Goal: Book appointment/travel/reservation

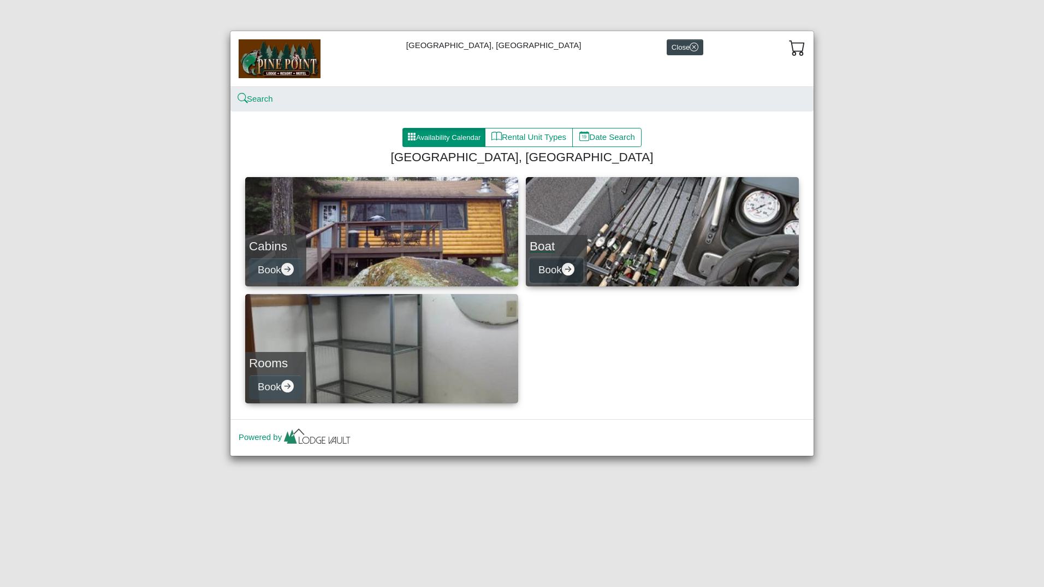
click at [570, 271] on icon "arrow right circle fill" at bounding box center [568, 269] width 13 height 13
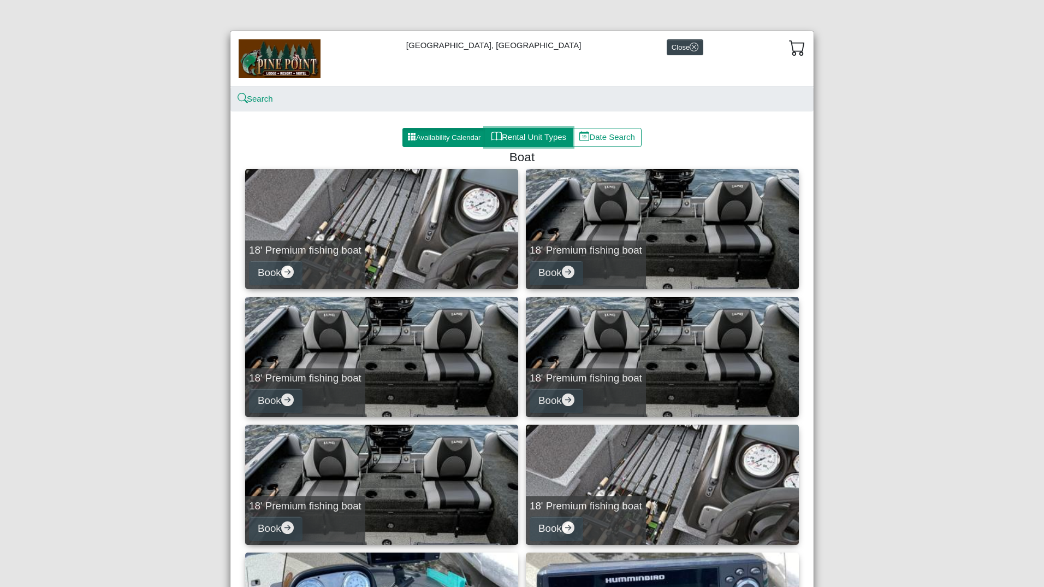
click at [524, 135] on button "Rental Unit Types" at bounding box center [529, 138] width 88 height 20
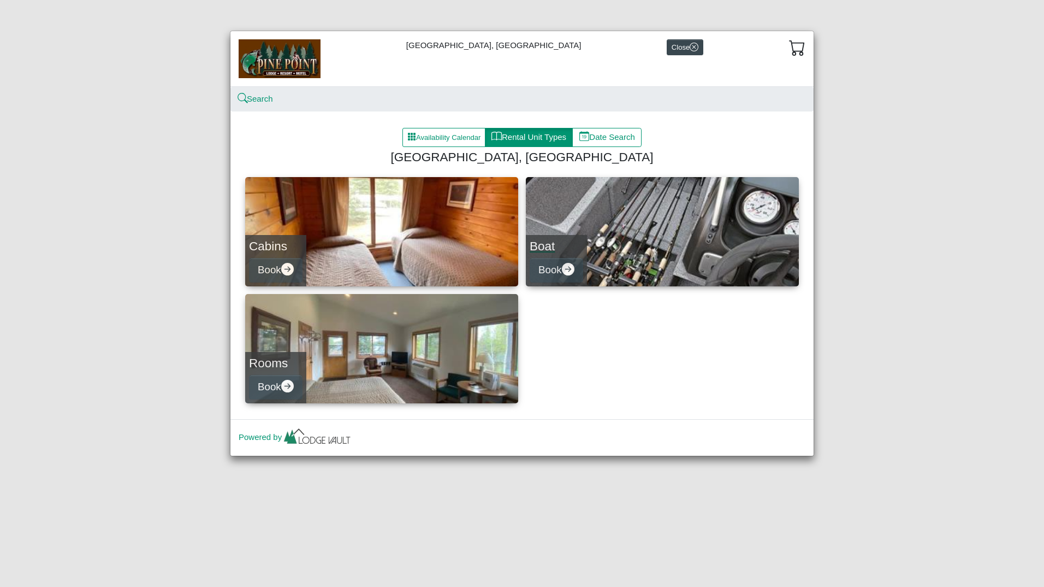
click at [628, 233] on link "Boat Book" at bounding box center [662, 231] width 273 height 109
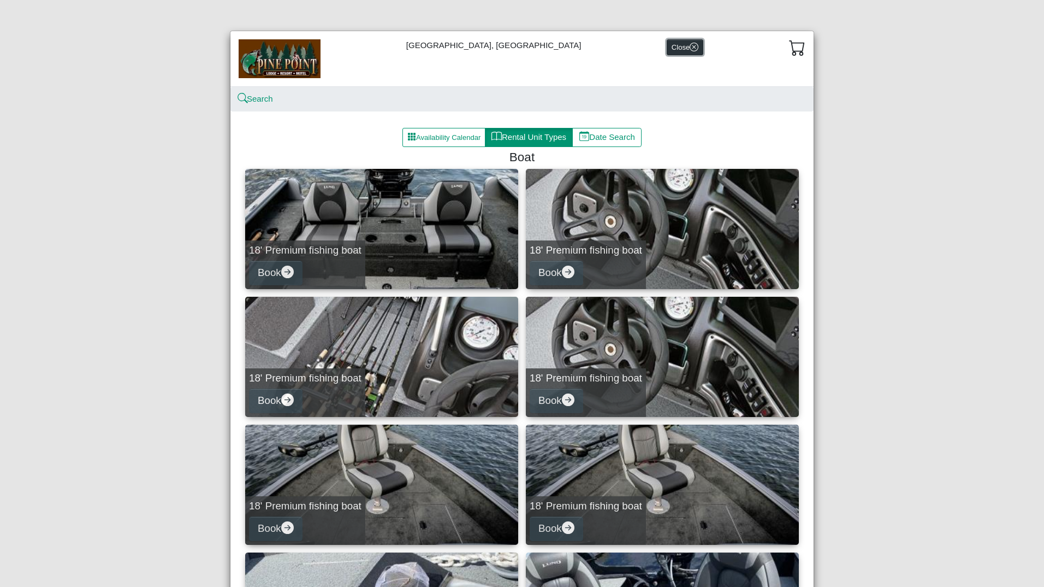
click at [667, 49] on button "Close" at bounding box center [685, 47] width 37 height 16
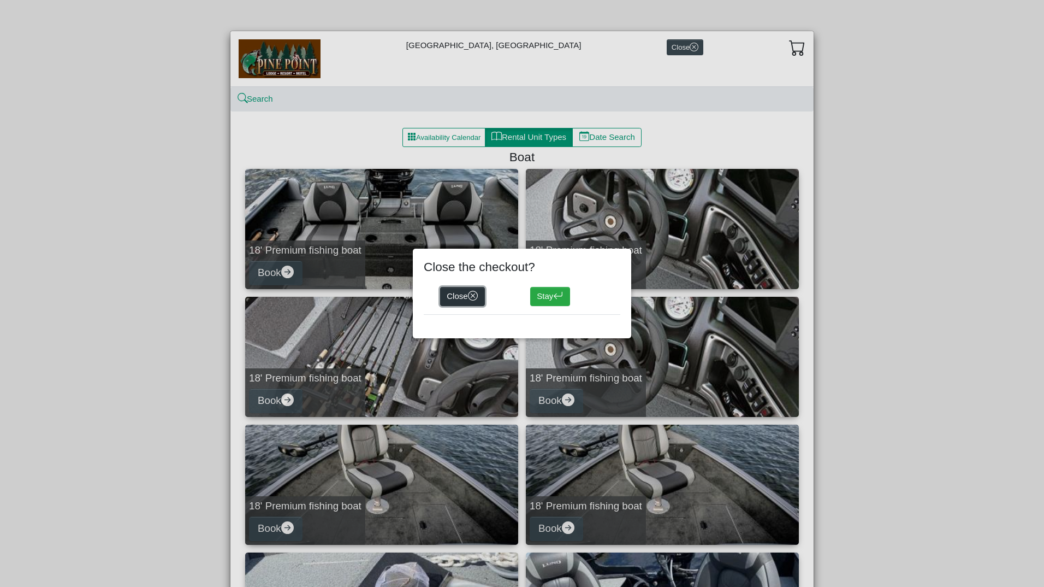
click at [457, 293] on button "Close" at bounding box center [462, 297] width 45 height 20
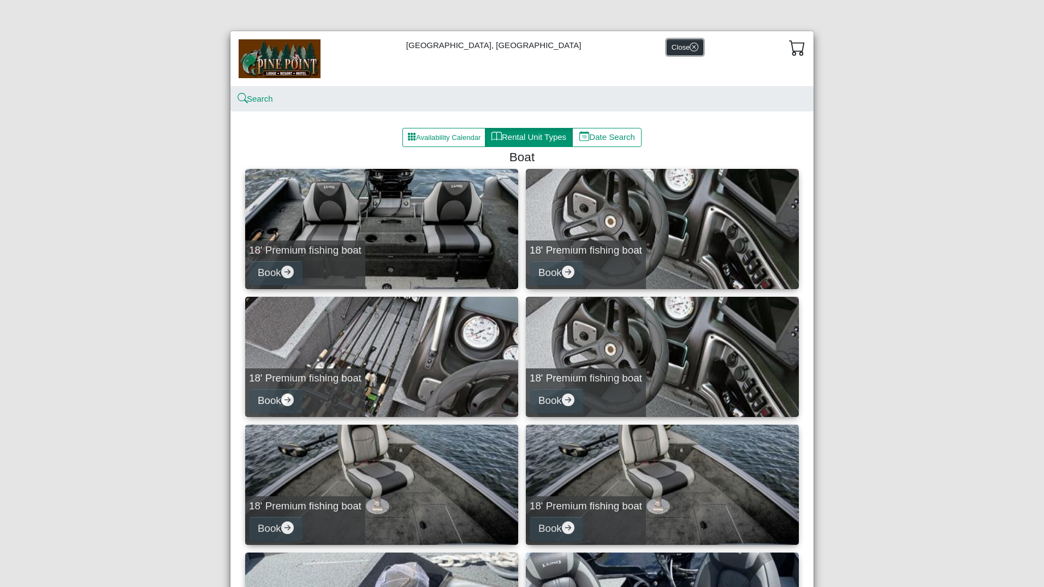
click at [690, 48] on icon "x circle" at bounding box center [694, 47] width 9 height 9
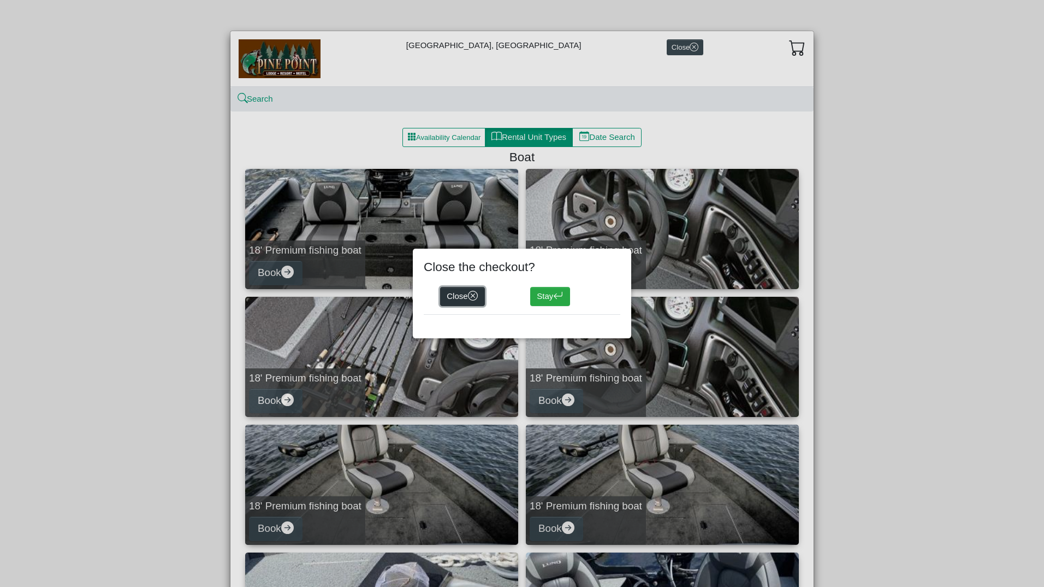
click at [468, 290] on button "Close" at bounding box center [462, 297] width 45 height 20
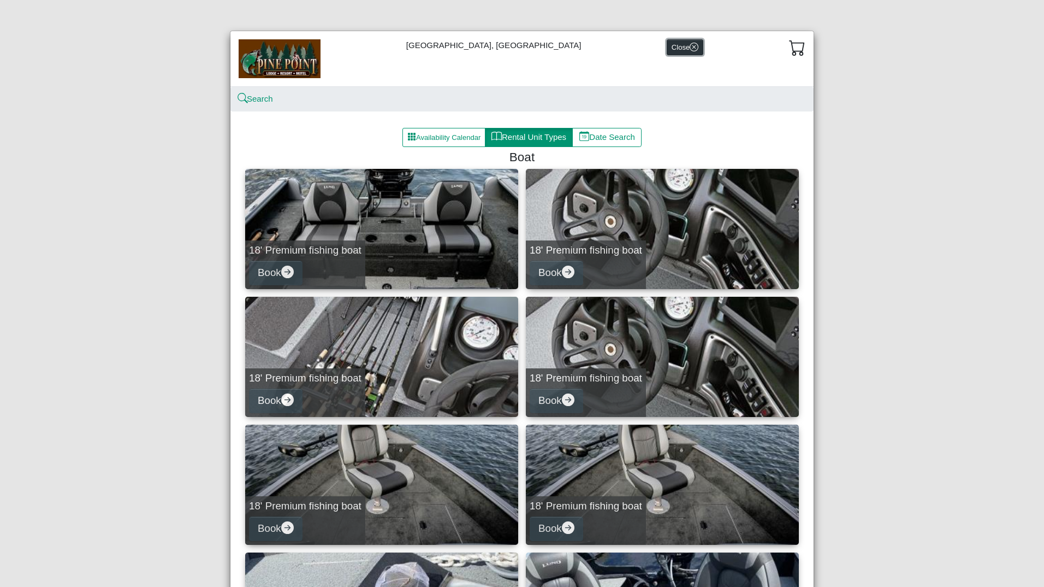
click at [667, 49] on button "Close" at bounding box center [685, 47] width 37 height 16
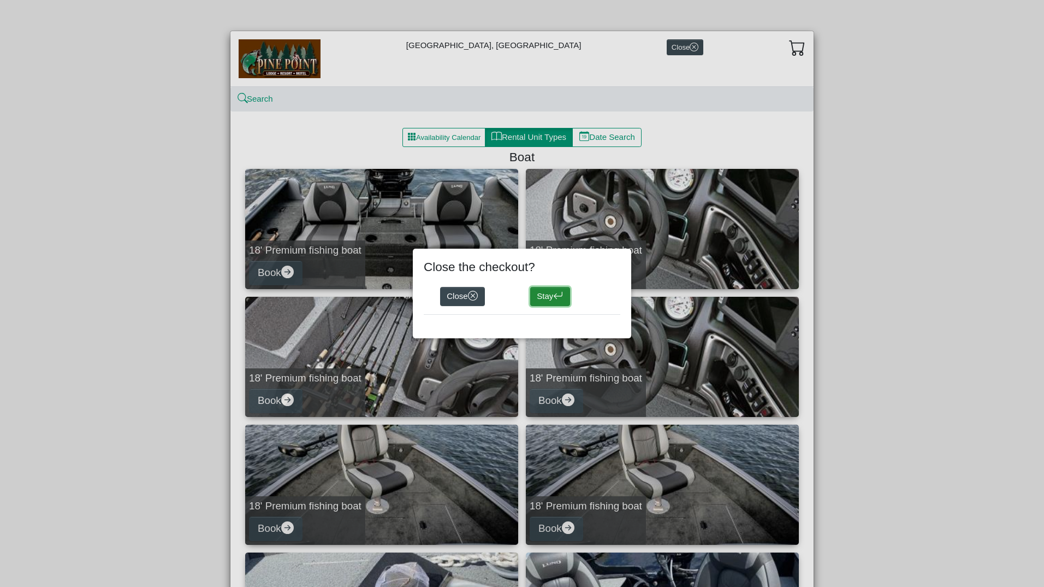
click at [545, 297] on button "Stay" at bounding box center [550, 297] width 40 height 20
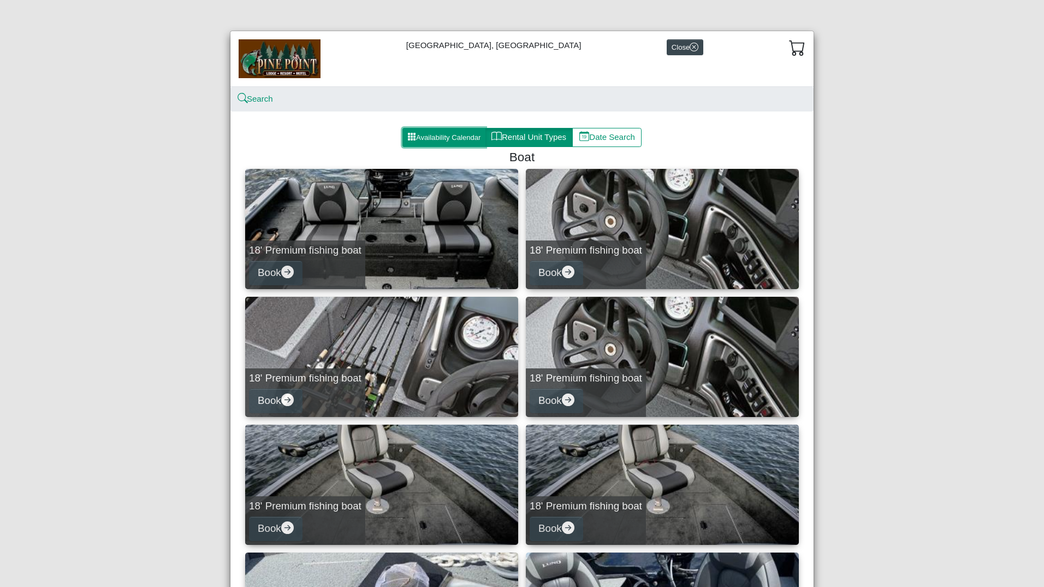
click at [435, 133] on button "Availability Calendar" at bounding box center [444, 138] width 83 height 20
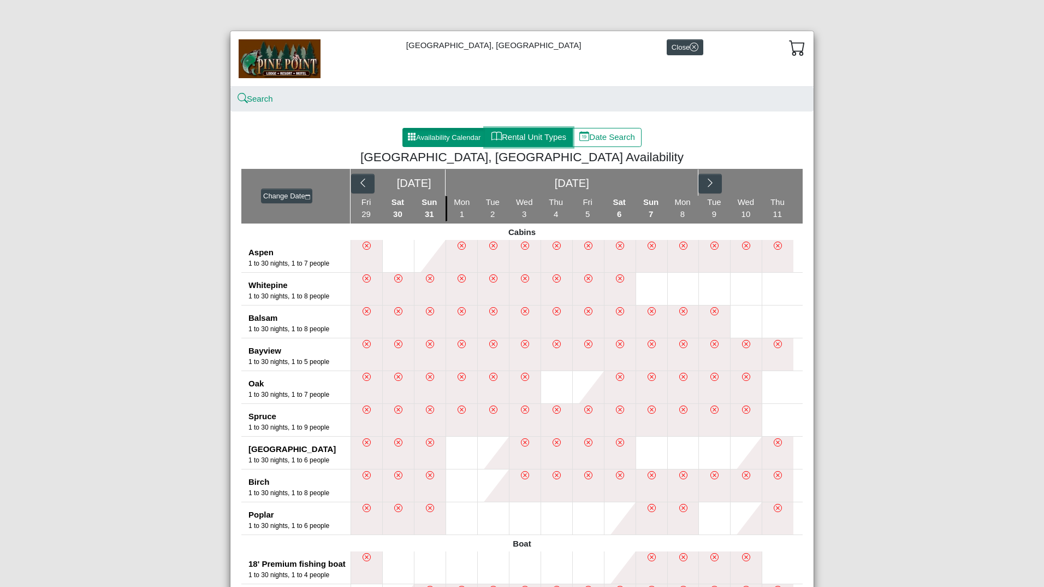
click at [533, 134] on button "Rental Unit Types" at bounding box center [529, 138] width 88 height 20
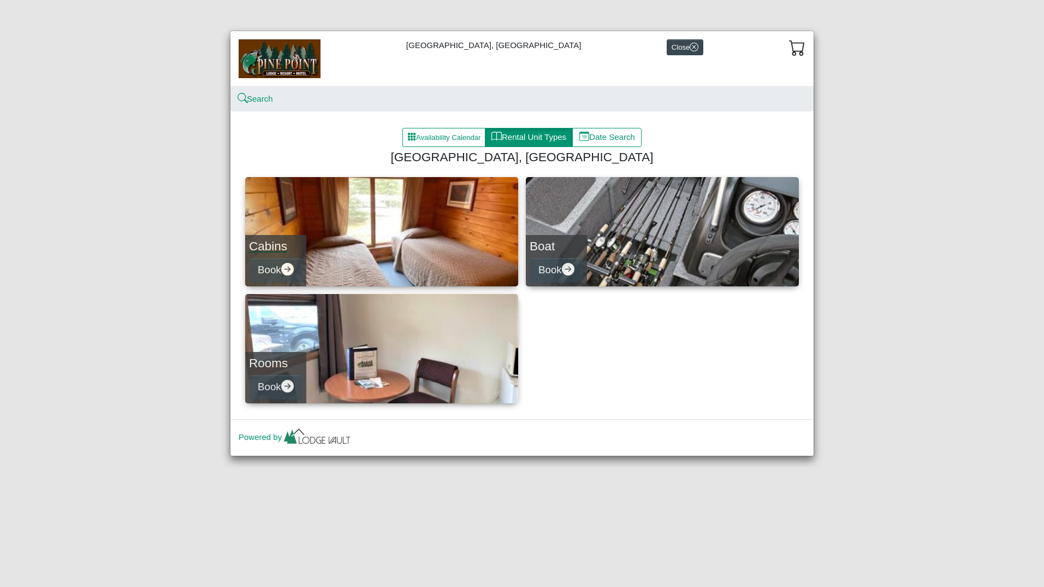
click at [403, 237] on link "Cabins Book" at bounding box center [381, 231] width 273 height 109
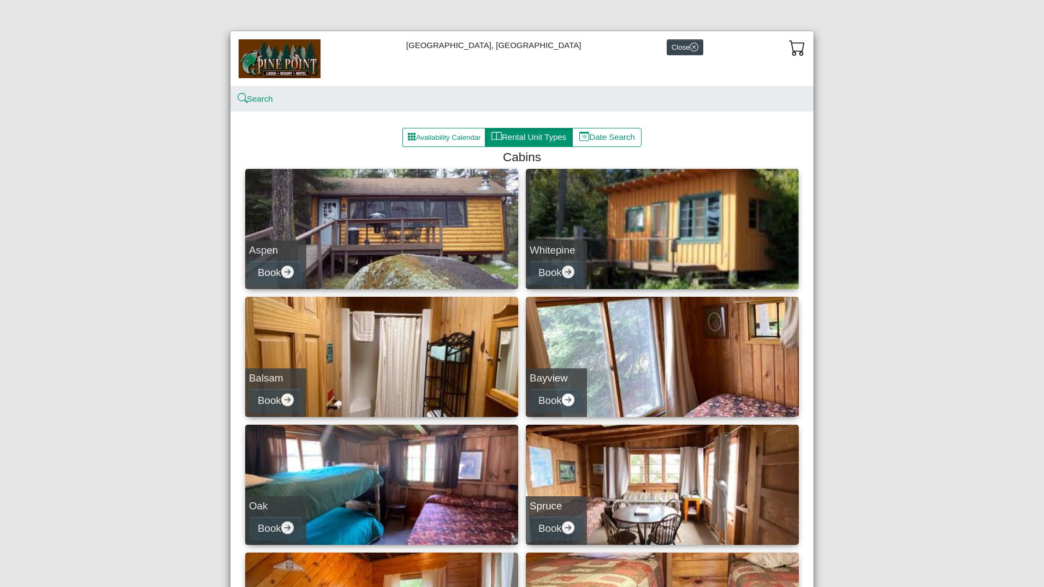
click at [279, 56] on img at bounding box center [280, 58] width 82 height 38
click at [667, 48] on button "Close" at bounding box center [685, 47] width 37 height 16
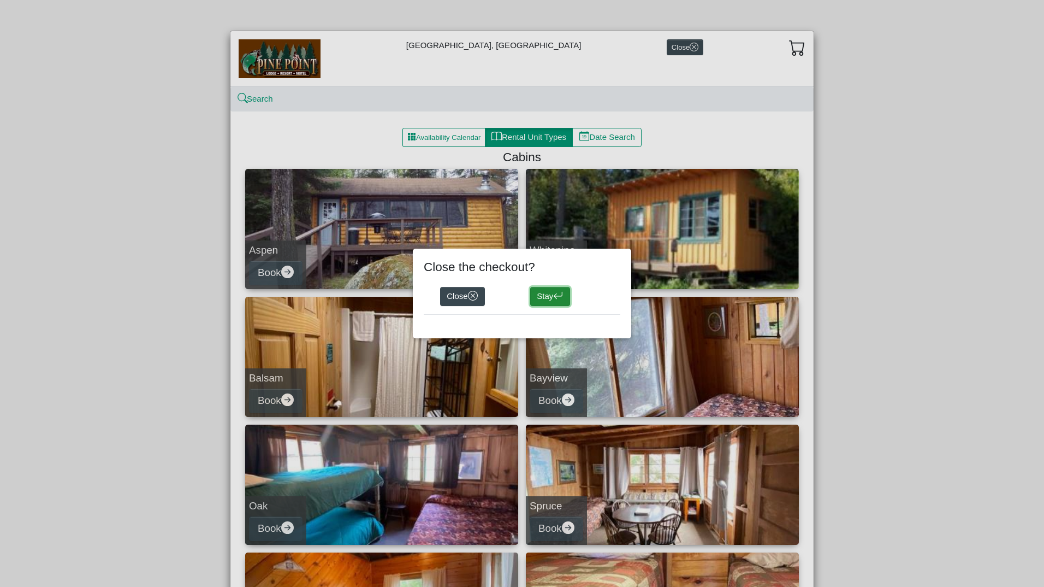
click at [570, 300] on button "Stay" at bounding box center [550, 297] width 40 height 20
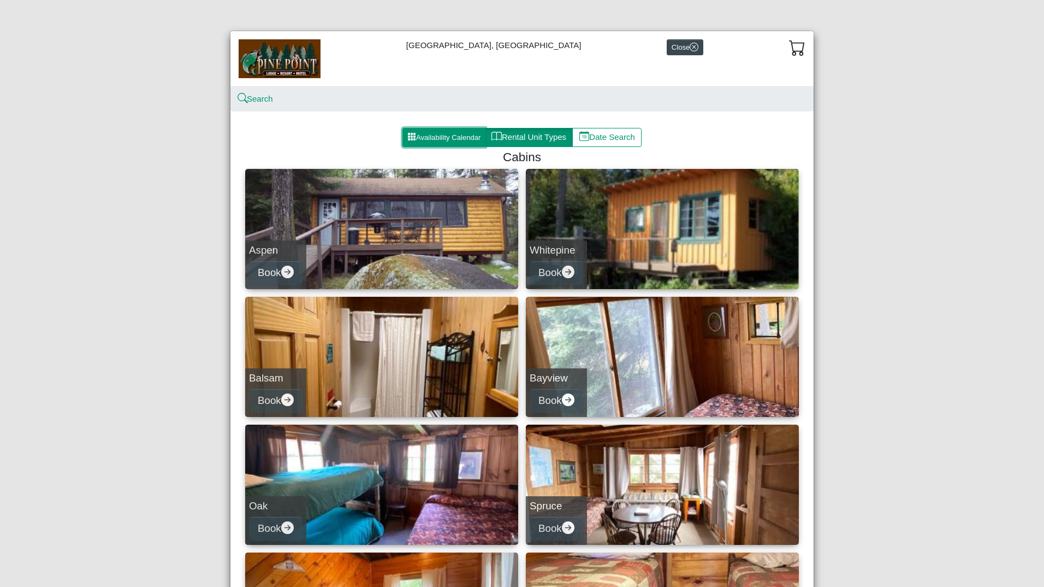
click at [430, 139] on button "Availability Calendar" at bounding box center [444, 138] width 83 height 20
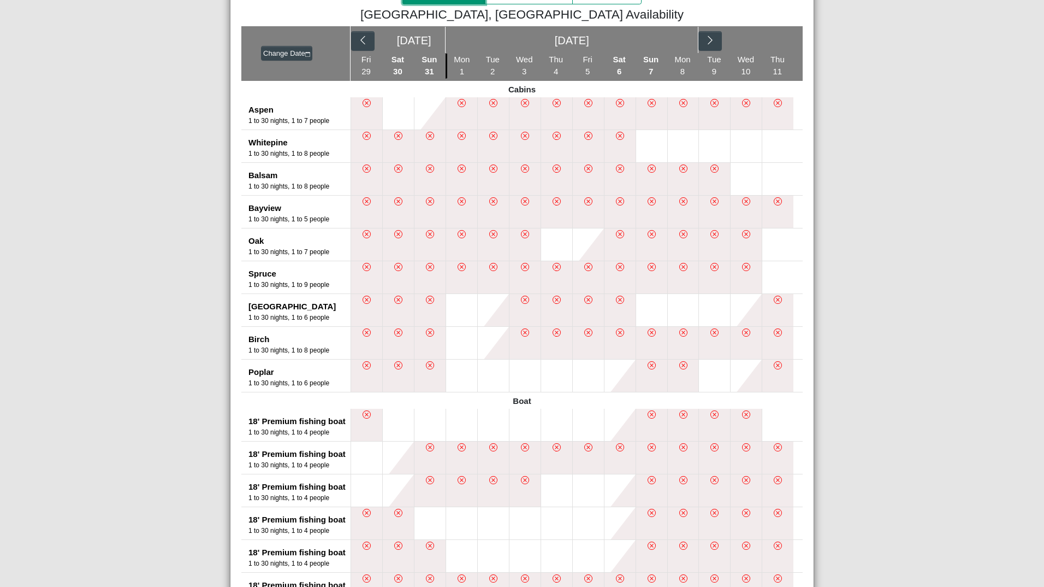
scroll to position [109, 0]
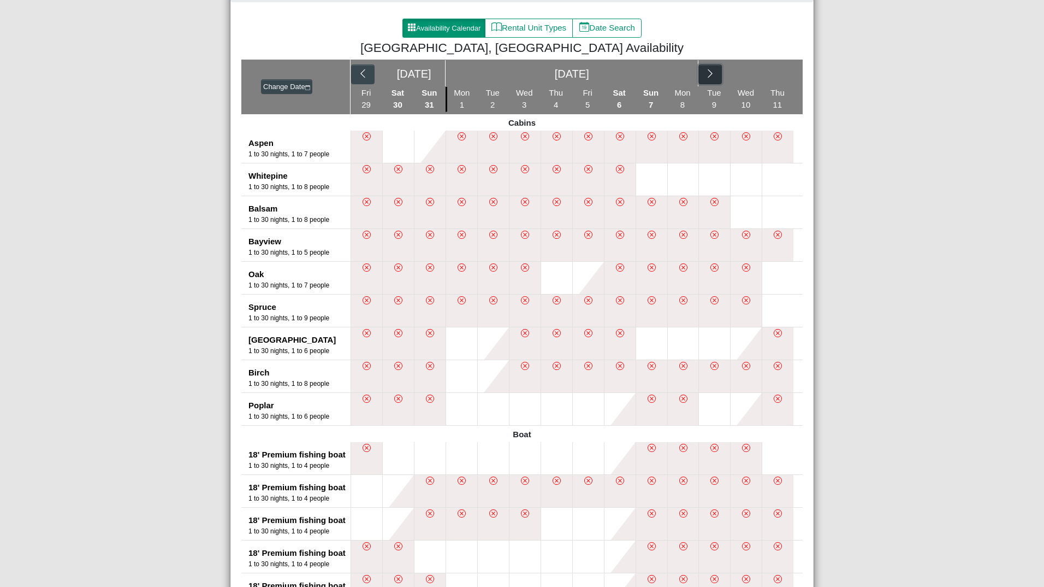
click at [710, 75] on icon "chevron right" at bounding box center [710, 73] width 10 height 10
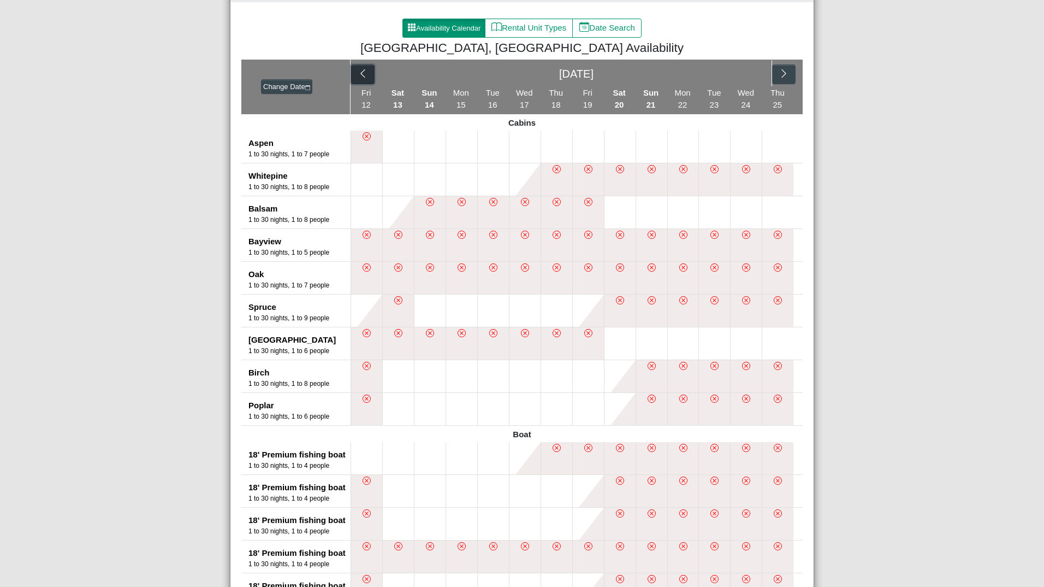
click at [360, 73] on icon "chevron left" at bounding box center [363, 73] width 10 height 10
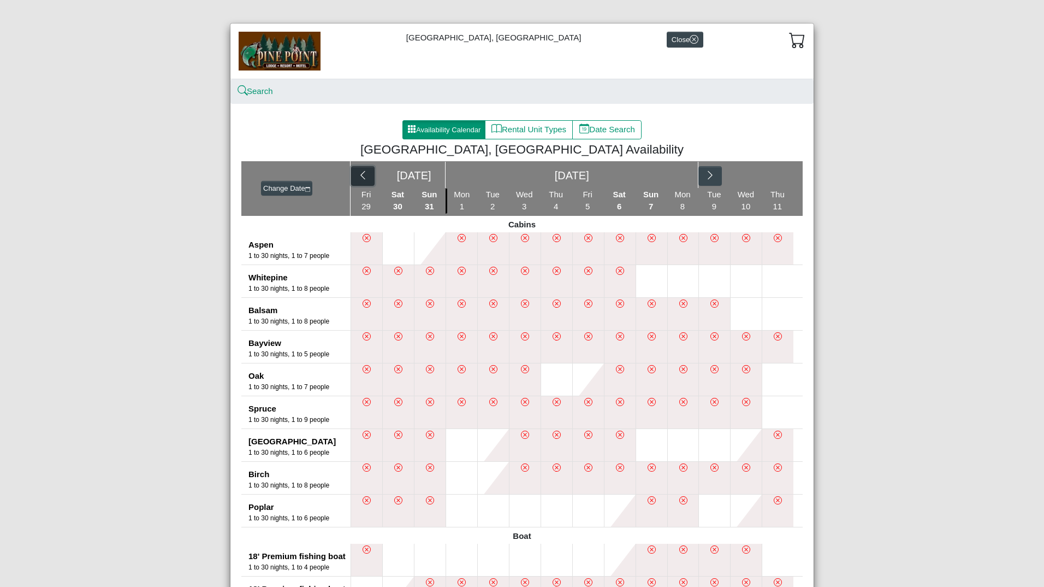
scroll to position [0, 0]
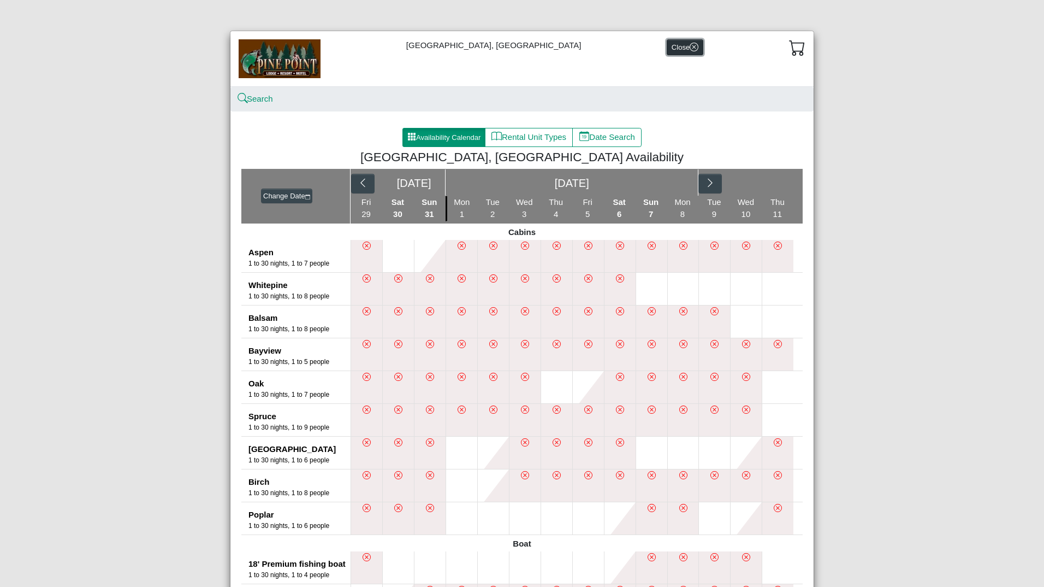
click at [690, 46] on icon "x circle" at bounding box center [694, 47] width 9 height 9
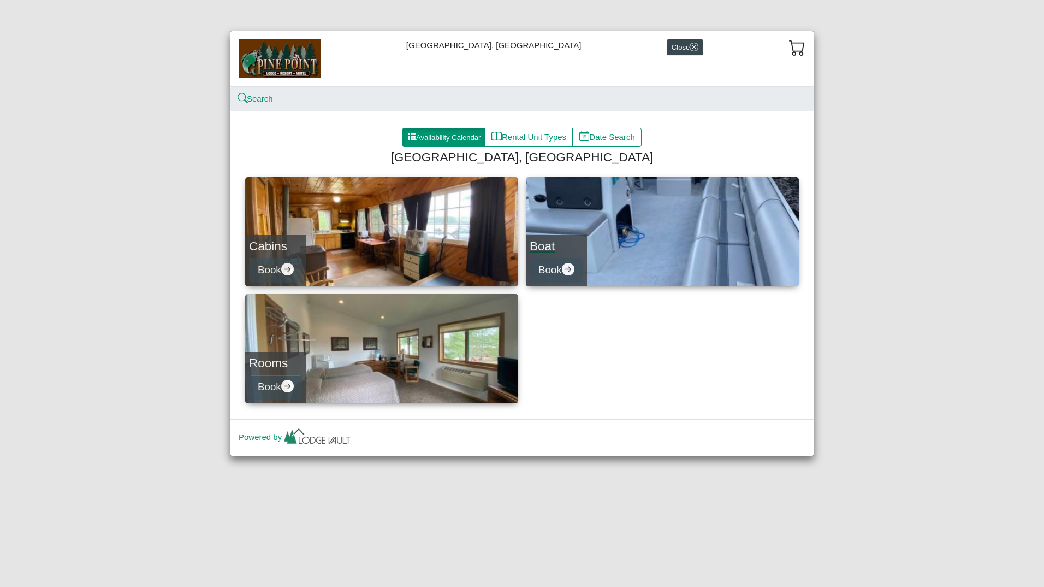
click at [579, 226] on link "Boat Book" at bounding box center [662, 231] width 273 height 109
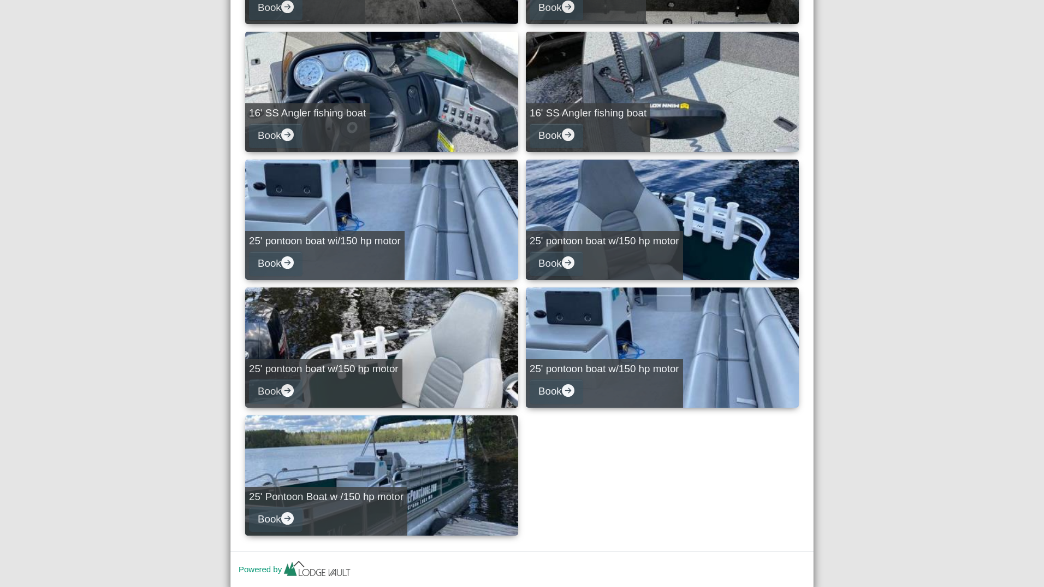
scroll to position [546, 0]
